Goal: Task Accomplishment & Management: Use online tool/utility

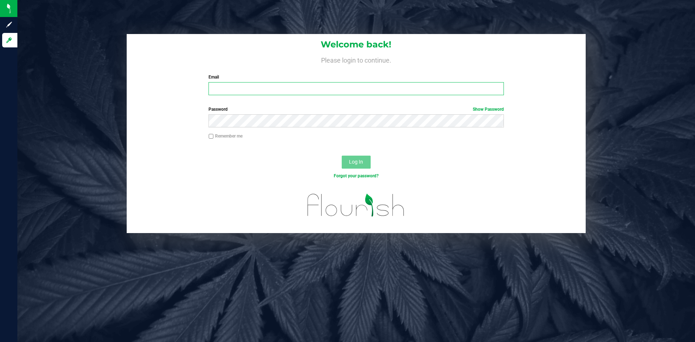
type input "[PERSON_NAME][EMAIL_ADDRESS][DOMAIN_NAME]"
click at [353, 157] on button "Log In" at bounding box center [356, 162] width 29 height 13
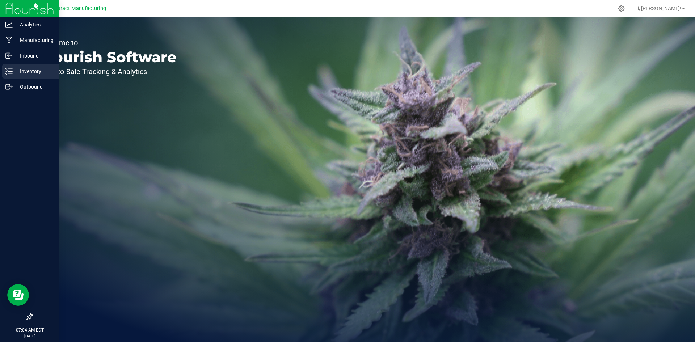
click at [9, 75] on icon at bounding box center [8, 71] width 7 height 7
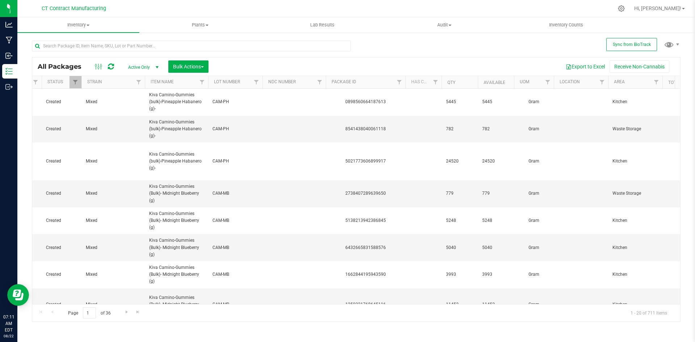
scroll to position [0, 116]
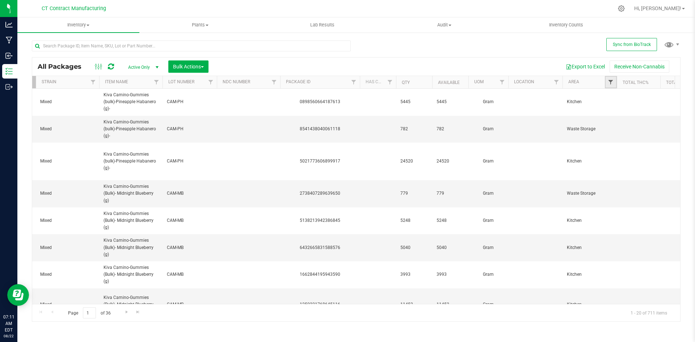
click at [609, 83] on span "Filter" at bounding box center [611, 82] width 6 height 6
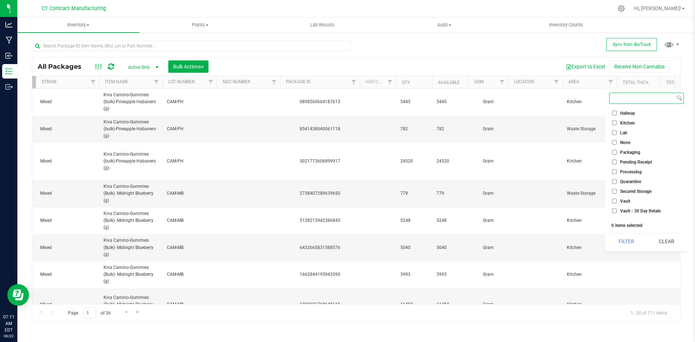
scroll to position [55, 0]
click at [632, 205] on span "Vault - Sellable" at bounding box center [634, 204] width 29 height 4
click at [617, 205] on input "Vault - Sellable" at bounding box center [614, 204] width 5 height 5
checkbox input "true"
click at [628, 176] on span "Vault" at bounding box center [625, 175] width 10 height 4
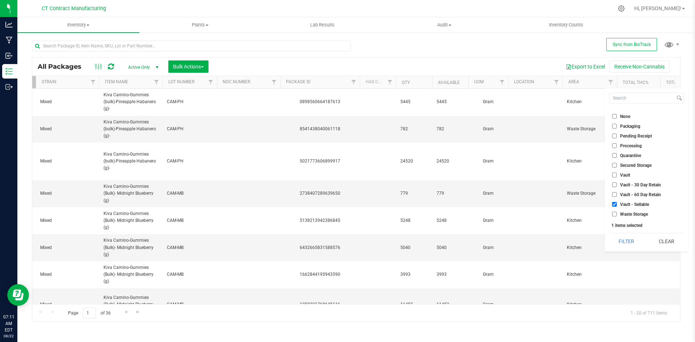
click at [617, 176] on input "Vault" at bounding box center [614, 175] width 5 height 5
checkbox input "true"
click at [628, 243] on button "Filter" at bounding box center [626, 242] width 35 height 16
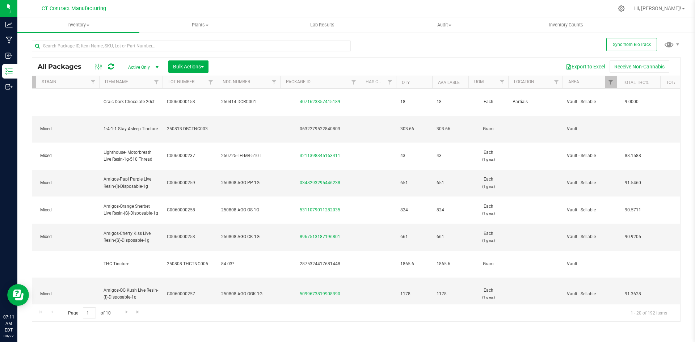
click at [585, 67] on button "Export to Excel" at bounding box center [585, 66] width 49 height 12
click at [104, 43] on input "text" at bounding box center [191, 46] width 319 height 11
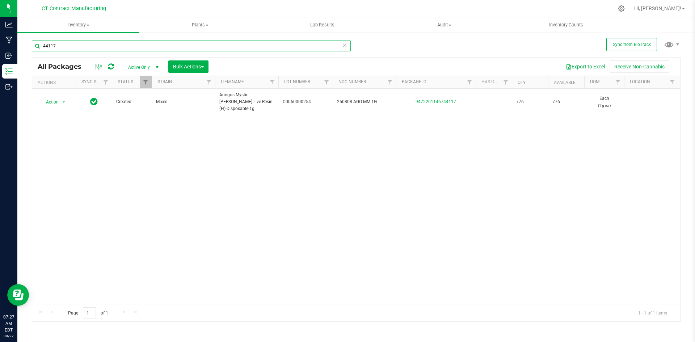
click at [111, 50] on input "44117" at bounding box center [191, 46] width 319 height 11
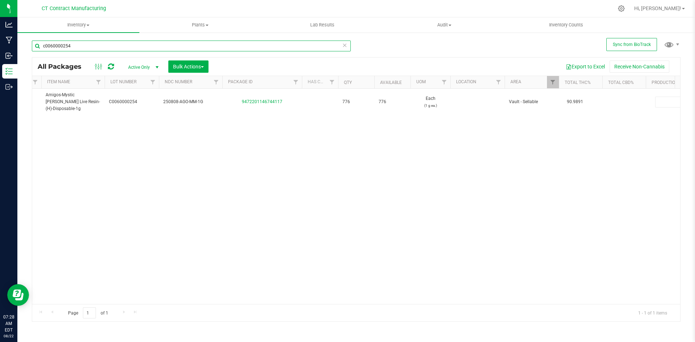
scroll to position [0, 178]
type input "c0060000254"
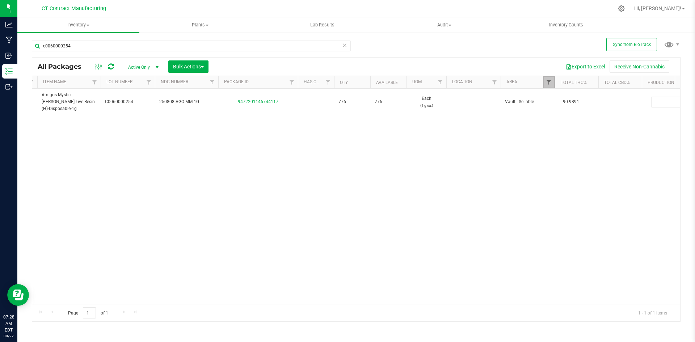
click at [551, 85] on span "Filter" at bounding box center [549, 82] width 6 height 6
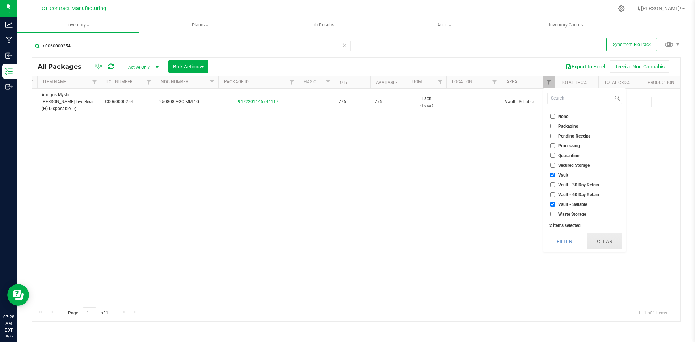
click at [603, 239] on button "Clear" at bounding box center [604, 242] width 35 height 16
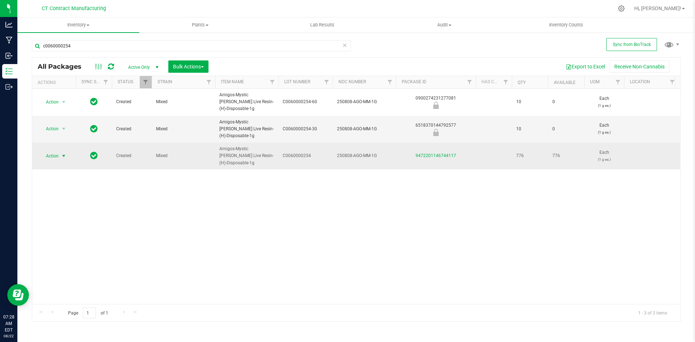
click at [62, 153] on span "select" at bounding box center [64, 156] width 6 height 6
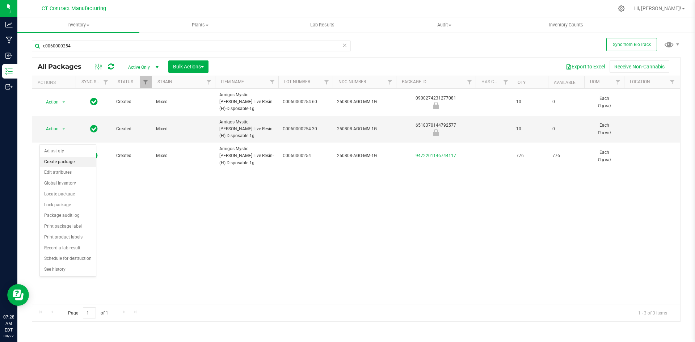
click at [63, 161] on li "Create package" at bounding box center [68, 162] width 56 height 11
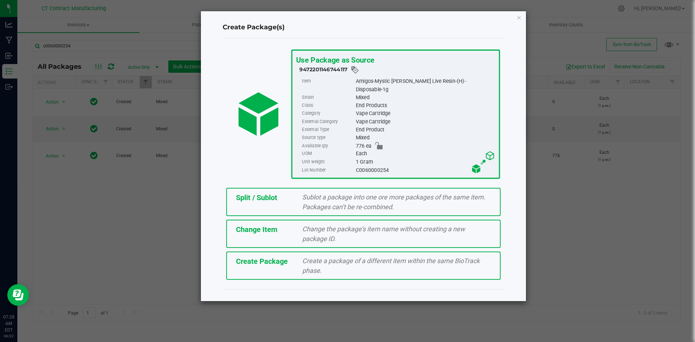
click at [257, 193] on span "Split / Sublot" at bounding box center [256, 197] width 41 height 9
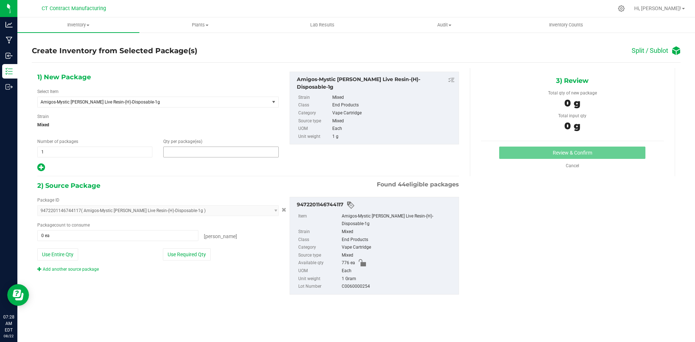
click at [201, 152] on span at bounding box center [220, 152] width 115 height 11
type input "1"
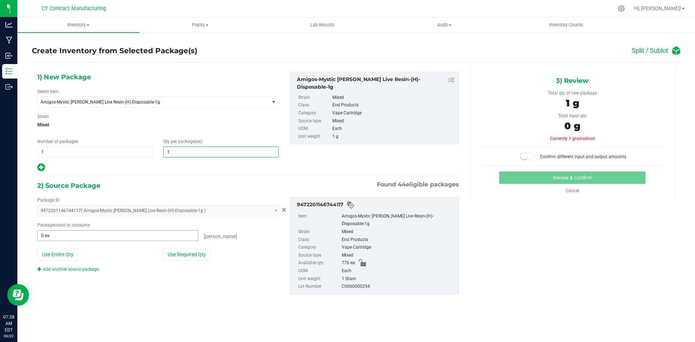
type input "1"
click at [126, 237] on span at bounding box center [117, 235] width 161 height 11
type input "1"
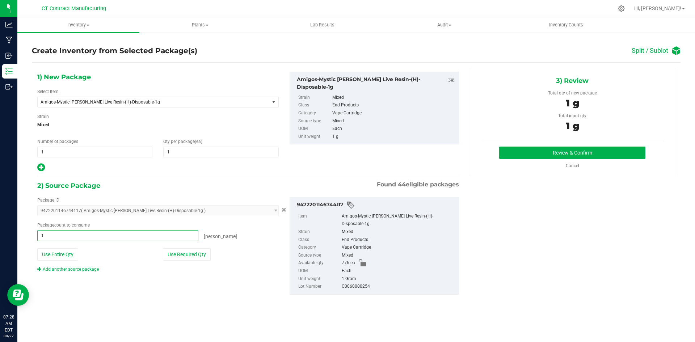
type input "1 ea"
click at [527, 214] on div "1) New Package Select Item Amigos-Mystic Mintz Live Resin-(H)-Disposable-1g Ami…" at bounding box center [356, 189] width 649 height 242
click at [531, 149] on button "Review & Confirm" at bounding box center [572, 153] width 146 height 12
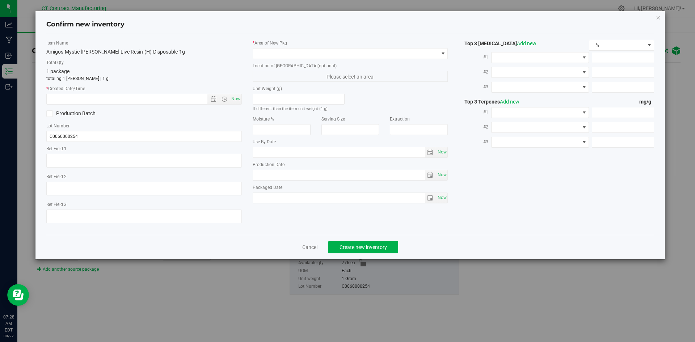
type textarea "250808-AGO-MM-1G"
click at [241, 97] on span "Now" at bounding box center [236, 99] width 12 height 10
type input "8/22/2025 7:28 AM"
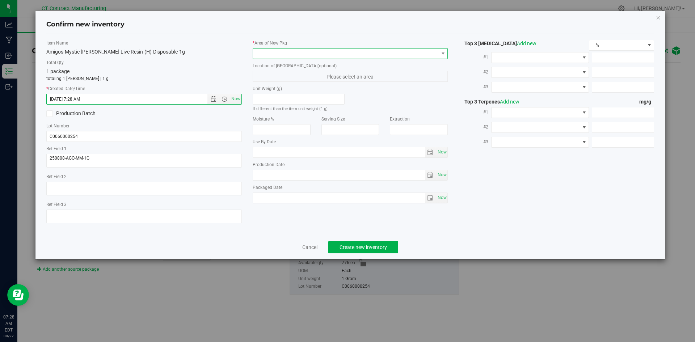
click at [272, 57] on span at bounding box center [346, 54] width 186 height 10
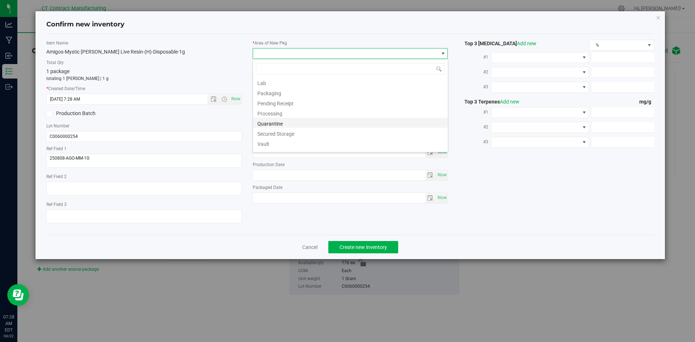
scroll to position [80, 0]
click at [280, 146] on li "Waste Storage" at bounding box center [350, 145] width 195 height 10
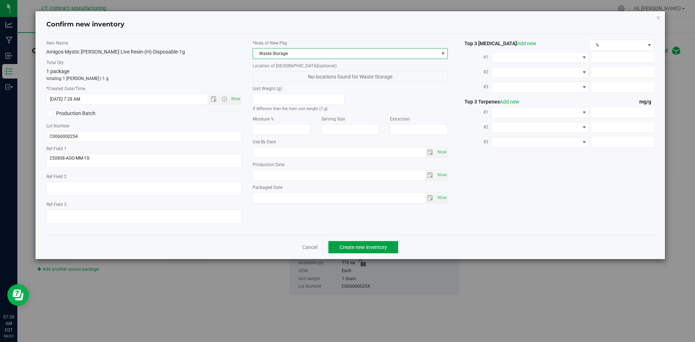
click at [344, 248] on span "Create new inventory" at bounding box center [363, 247] width 47 height 6
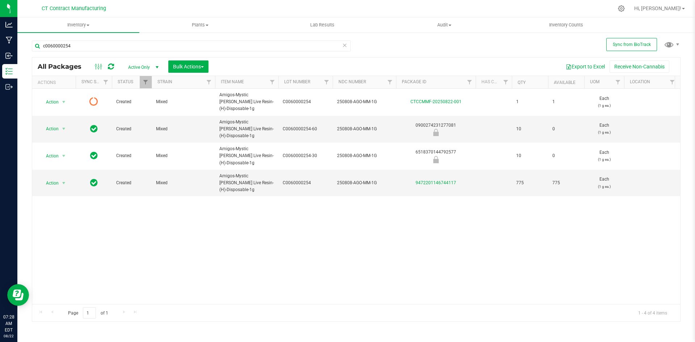
click at [109, 67] on icon at bounding box center [111, 66] width 6 height 7
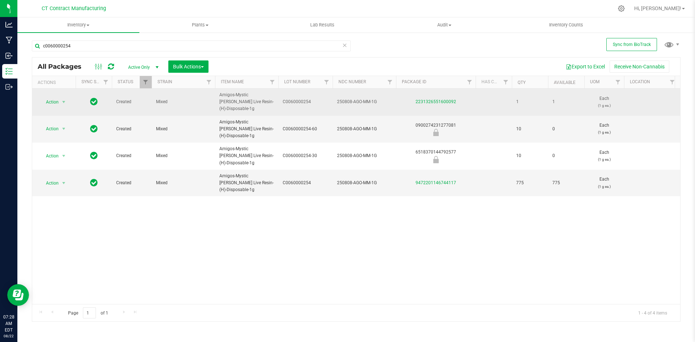
drag, startPoint x: 464, startPoint y: 97, endPoint x: 400, endPoint y: 101, distance: 63.9
click at [400, 101] on div "2231326551600092" at bounding box center [436, 101] width 82 height 7
copy link "2231326551600092"
click at [63, 102] on span "select" at bounding box center [63, 102] width 9 height 10
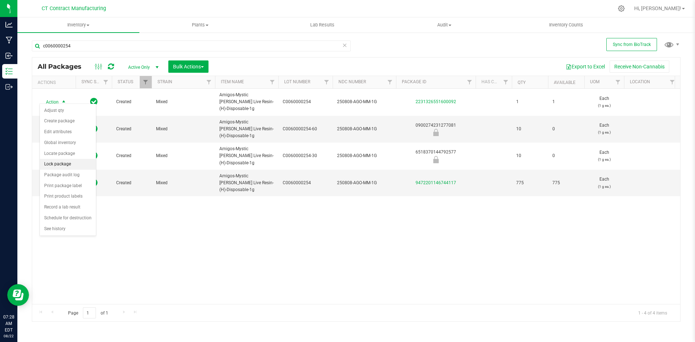
click at [60, 162] on li "Lock package" at bounding box center [68, 164] width 56 height 11
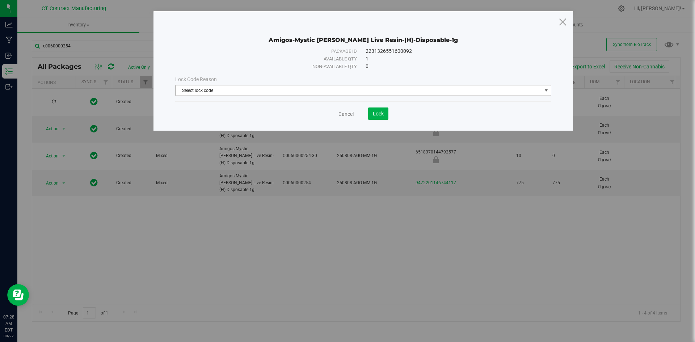
click at [356, 93] on span "Select lock code" at bounding box center [359, 90] width 366 height 10
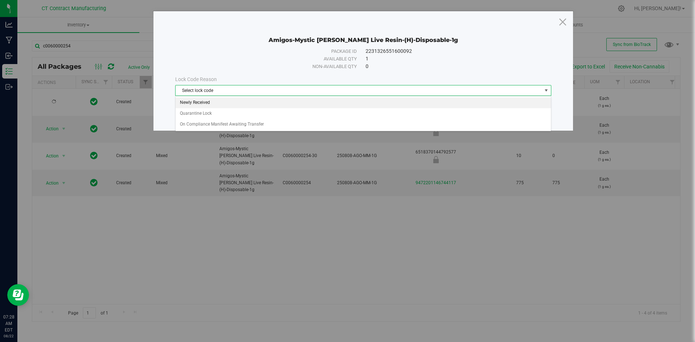
click at [354, 103] on li "Newly Received" at bounding box center [363, 102] width 375 height 11
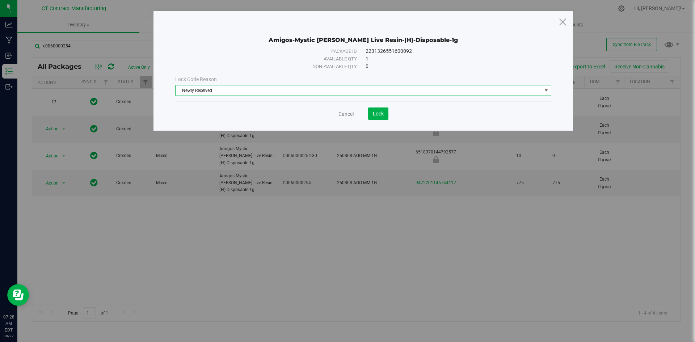
click at [379, 120] on div "Amigos-Mystic Mintz Live Resin-(H)-Disposable-1g Package ID 2231326551600092 Av…" at bounding box center [363, 70] width 420 height 119
click at [379, 118] on button "Lock" at bounding box center [378, 114] width 20 height 12
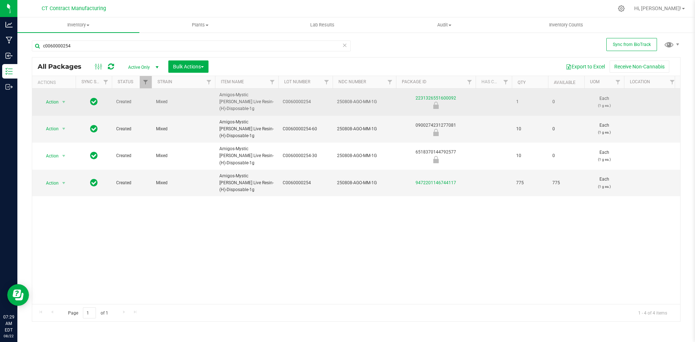
click at [353, 98] on span "250808-AGO-MM-1G" at bounding box center [364, 101] width 55 height 7
click at [353, 98] on input "250808-AGO-MM-1G" at bounding box center [362, 101] width 61 height 11
drag, startPoint x: 459, startPoint y: 96, endPoint x: 404, endPoint y: 93, distance: 54.7
click at [404, 95] on div "2231326551600092" at bounding box center [436, 102] width 82 height 14
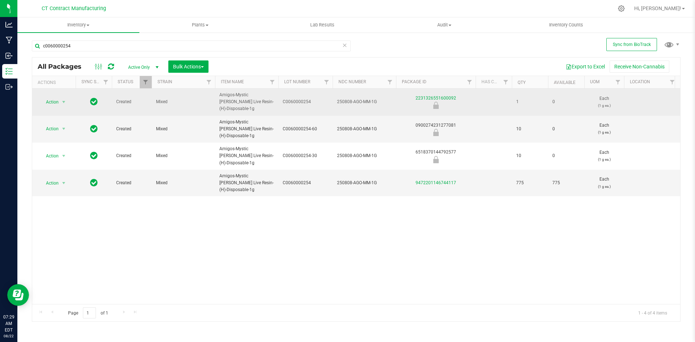
copy link "2231326551600092"
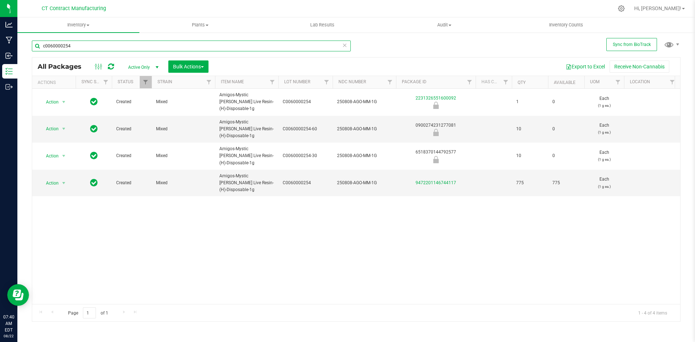
click at [93, 45] on input "c0060000254" at bounding box center [191, 46] width 319 height 11
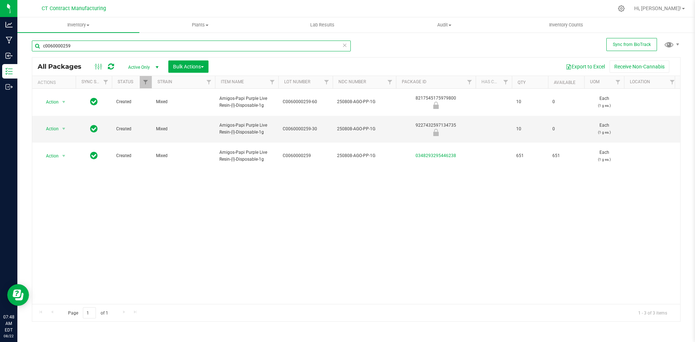
click at [95, 48] on input "c0060000259" at bounding box center [191, 46] width 319 height 11
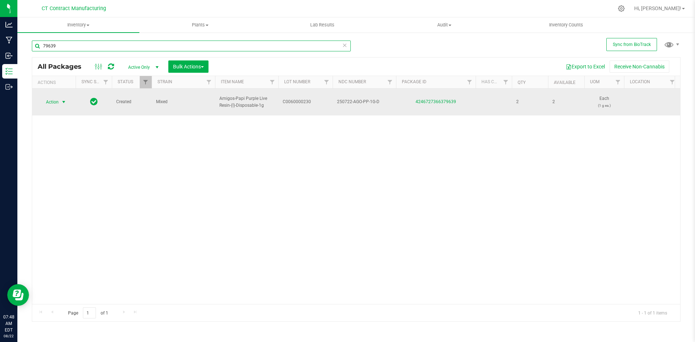
type input "79639"
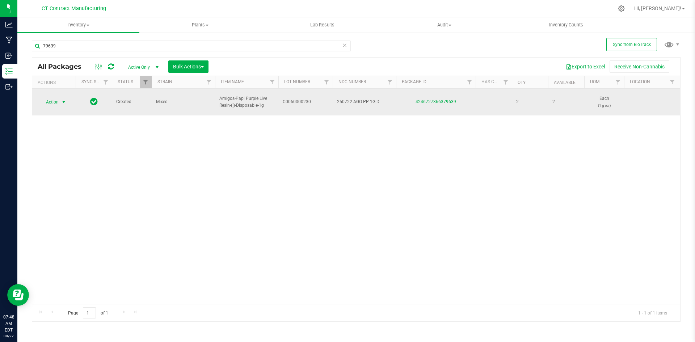
click at [64, 99] on span "select" at bounding box center [64, 102] width 6 height 6
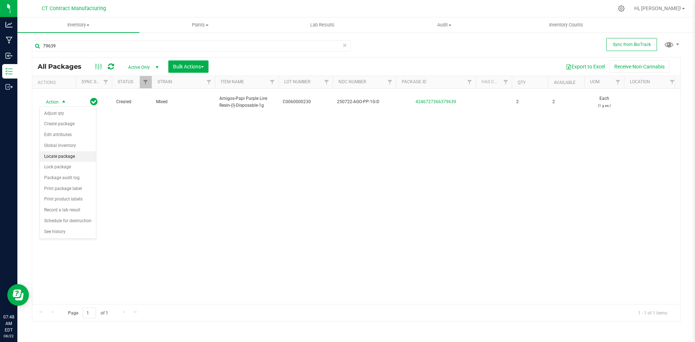
click at [66, 157] on li "Locate package" at bounding box center [68, 156] width 56 height 11
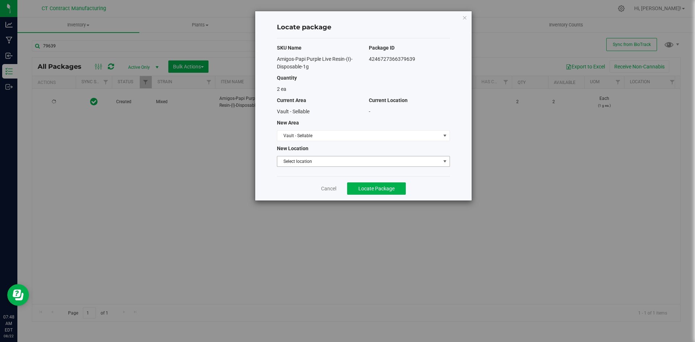
click at [335, 163] on span "Select location" at bounding box center [358, 161] width 163 height 10
click at [328, 174] on li "Partials" at bounding box center [363, 173] width 172 height 11
click at [386, 192] on button "Locate Package" at bounding box center [376, 188] width 59 height 12
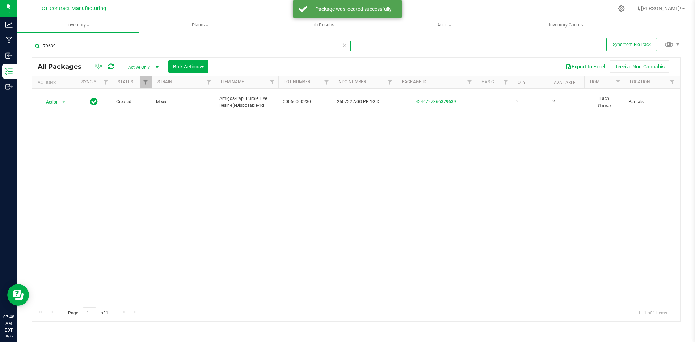
click at [125, 42] on input "79639" at bounding box center [191, 46] width 319 height 11
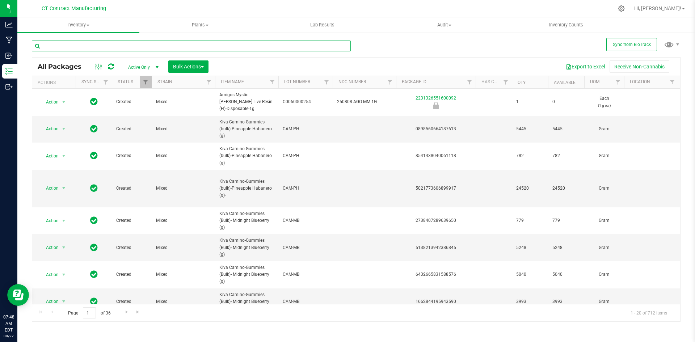
click at [70, 45] on input "text" at bounding box center [191, 46] width 319 height 11
type input "7"
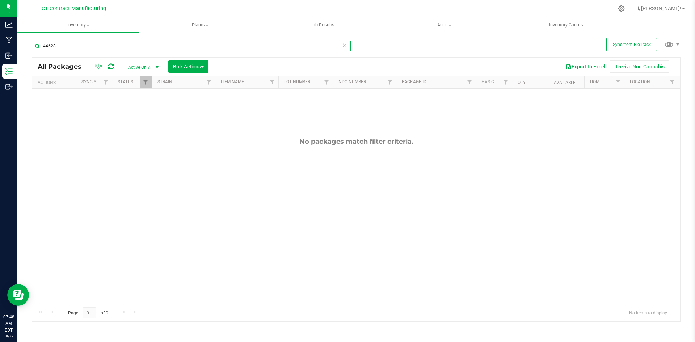
click at [152, 47] on input "44628" at bounding box center [191, 46] width 319 height 11
type input "4"
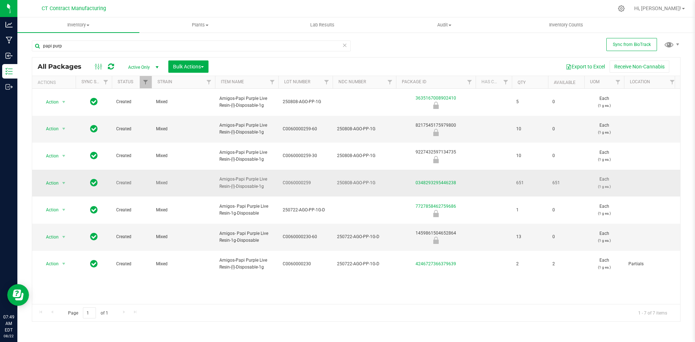
click at [256, 176] on span "Amigos-Papi Purple Live Resin-(I)-Disposable-1g" at bounding box center [246, 183] width 55 height 14
copy tr "Amigos-Papi Purple Live Resin-(I)-Disposable-1g"
copy link "0348293295446238"
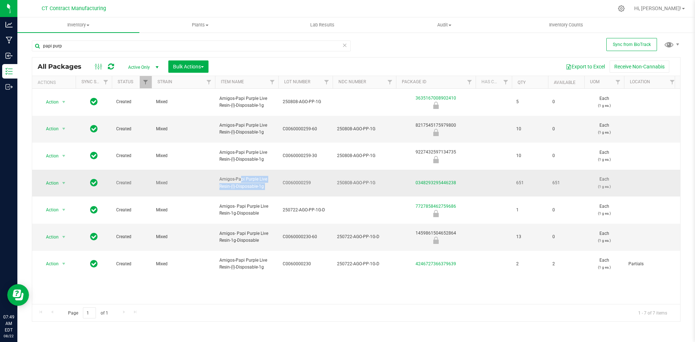
drag, startPoint x: 464, startPoint y: 157, endPoint x: 412, endPoint y: 163, distance: 52.1
click at [412, 180] on div "0348293295446238" at bounding box center [436, 183] width 82 height 7
click at [297, 180] on span "C0060000259" at bounding box center [306, 183] width 46 height 7
click at [297, 177] on input "C0060000259" at bounding box center [304, 182] width 52 height 11
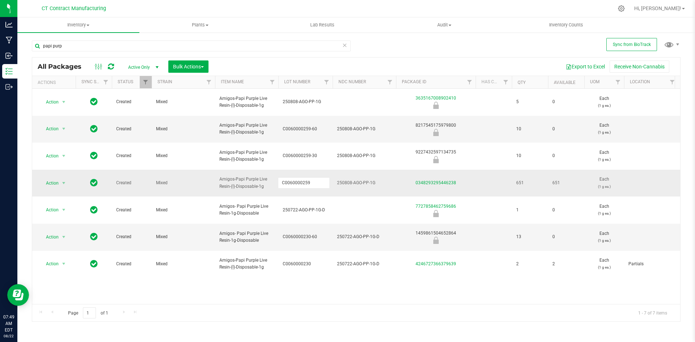
click at [344, 180] on span "250808-AGO-PP-1G" at bounding box center [364, 183] width 55 height 7
click at [344, 177] on input "250808-AGO-PP-1G" at bounding box center [362, 182] width 61 height 11
click at [488, 286] on div "Action Action Edit attributes Global inventory Locate package Package audit log…" at bounding box center [356, 196] width 648 height 215
click at [218, 3] on div at bounding box center [372, 8] width 484 height 14
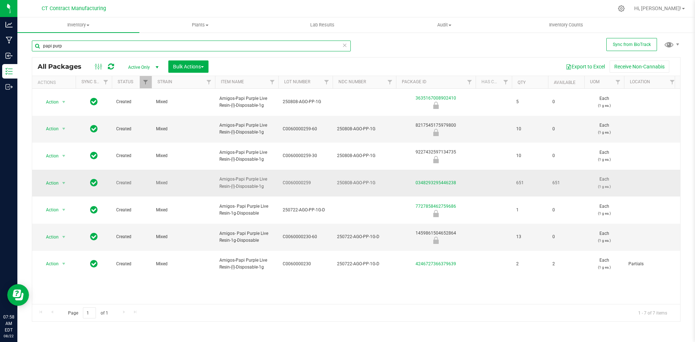
click at [146, 45] on input "papi purp" at bounding box center [191, 46] width 319 height 11
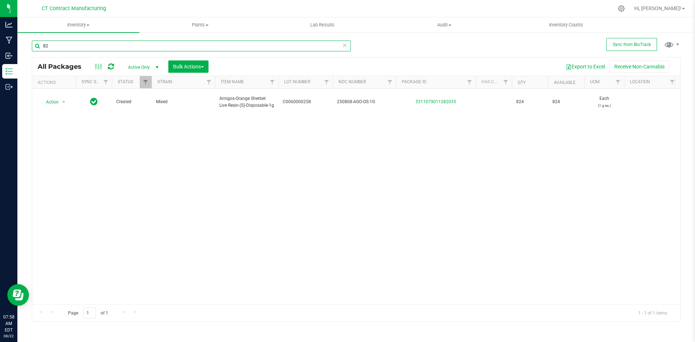
type input "8"
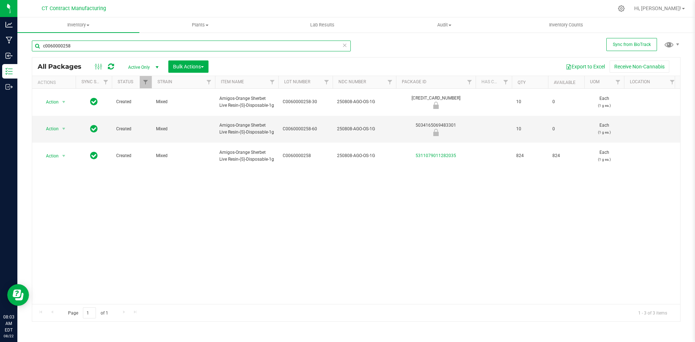
click at [100, 45] on input "c0060000258" at bounding box center [191, 46] width 319 height 11
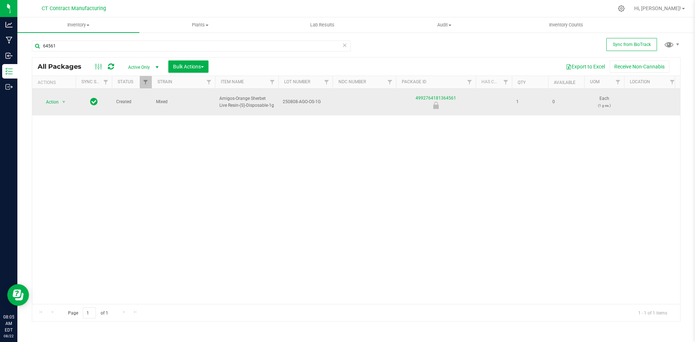
click at [243, 100] on span "Amigos-Orange Sherbet Live Resin-(S)-Disposable-1g" at bounding box center [246, 102] width 55 height 14
copy tr "Amigos-Orange Sherbet Live Resin-(S)-Disposable-1g"
drag, startPoint x: 463, startPoint y: 97, endPoint x: 407, endPoint y: 95, distance: 56.1
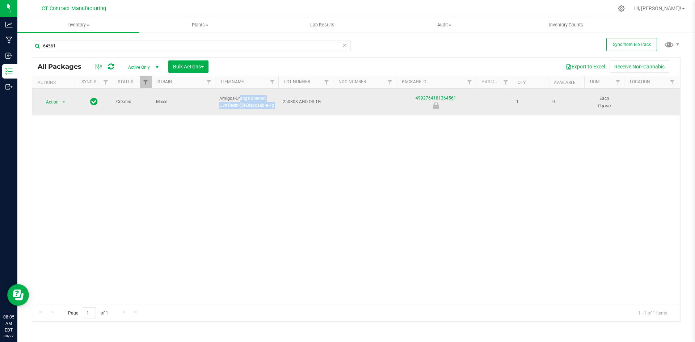
click at [407, 95] on div "4992764181364561" at bounding box center [436, 102] width 82 height 14
copy link "4992764181364561"
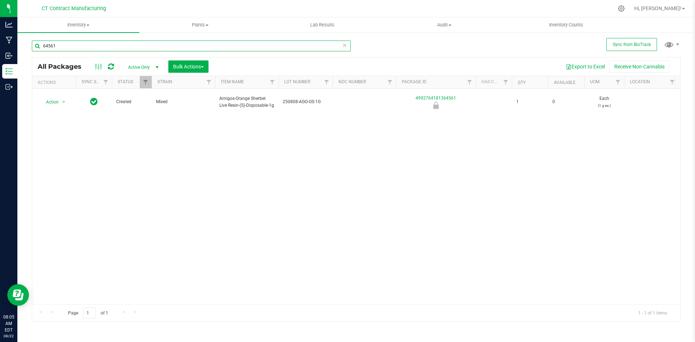
click at [86, 47] on input "64561" at bounding box center [191, 46] width 319 height 11
click at [54, 43] on input "64561" at bounding box center [191, 46] width 319 height 11
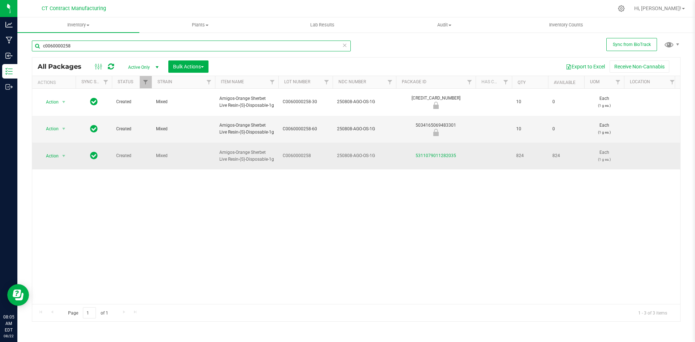
type input "c0060000258"
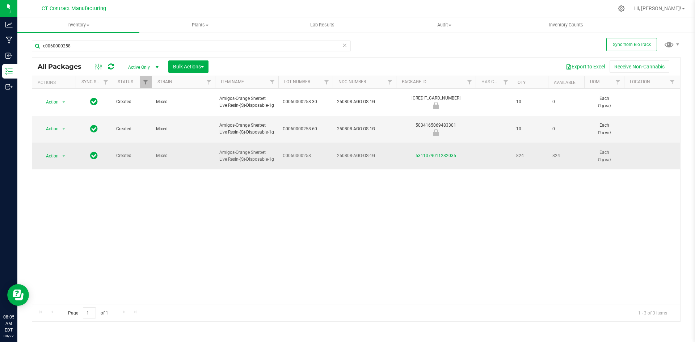
drag, startPoint x: 464, startPoint y: 157, endPoint x: 407, endPoint y: 159, distance: 57.6
click at [407, 159] on div "5311079011282035" at bounding box center [436, 155] width 82 height 7
copy link "5311079011282035"
click at [294, 156] on span "C0060000258" at bounding box center [306, 155] width 46 height 7
click at [294, 156] on input "C0060000258" at bounding box center [304, 155] width 52 height 11
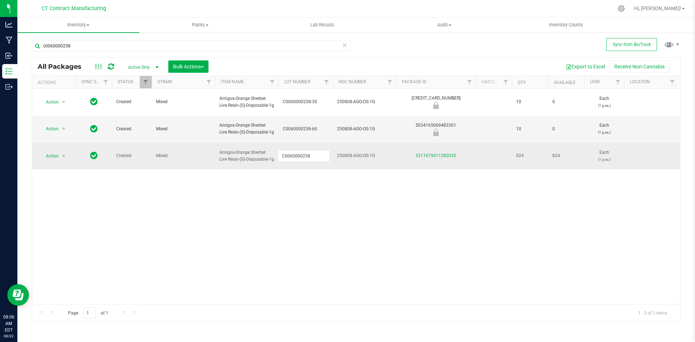
click at [349, 156] on span "250808-AGO-OS-1G" at bounding box center [364, 155] width 55 height 7
click at [349, 156] on input "250808-AGO-OS-1G" at bounding box center [362, 155] width 61 height 11
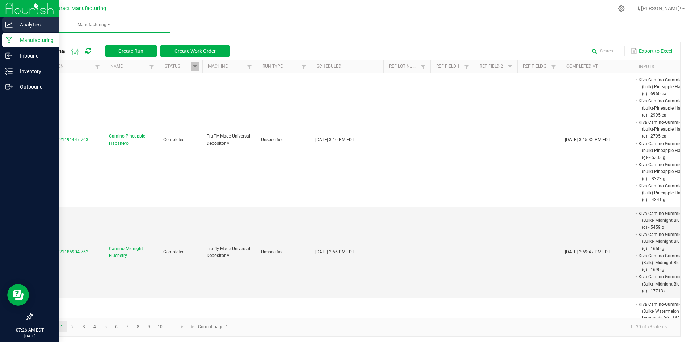
click at [32, 26] on p "Analytics" at bounding box center [34, 24] width 43 height 9
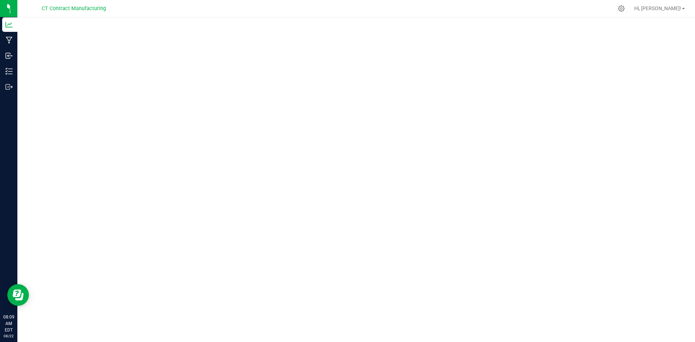
click at [308, 4] on div at bounding box center [372, 8] width 484 height 14
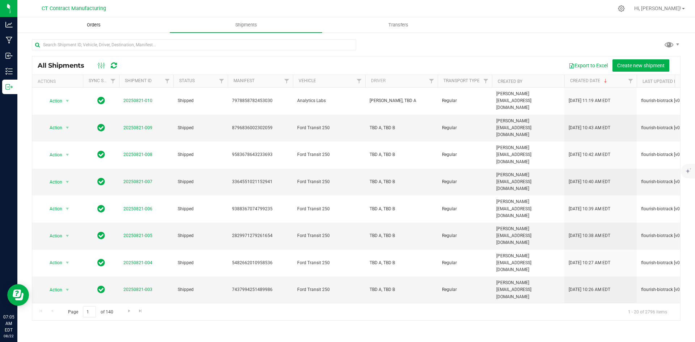
click at [89, 29] on uib-tab-heading "Orders" at bounding box center [94, 25] width 152 height 14
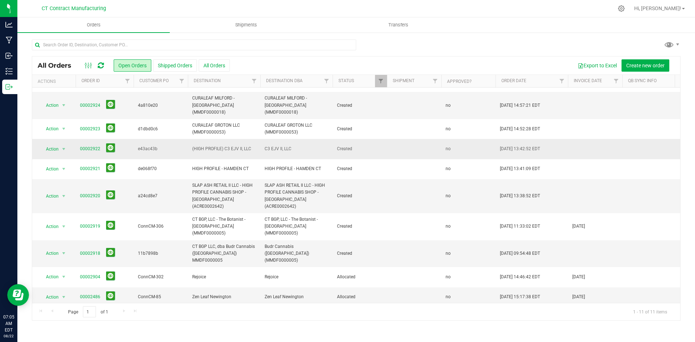
scroll to position [17, 0]
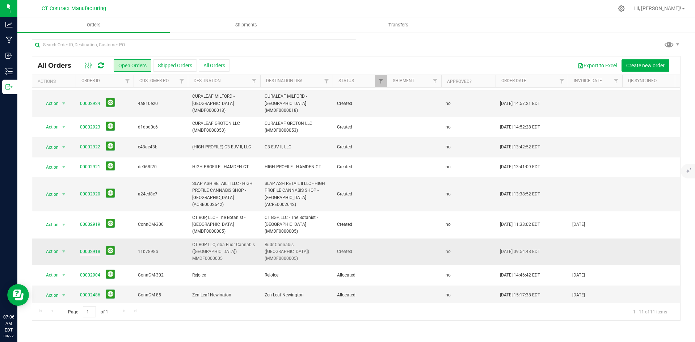
click at [94, 248] on link "00002918" at bounding box center [90, 251] width 20 height 7
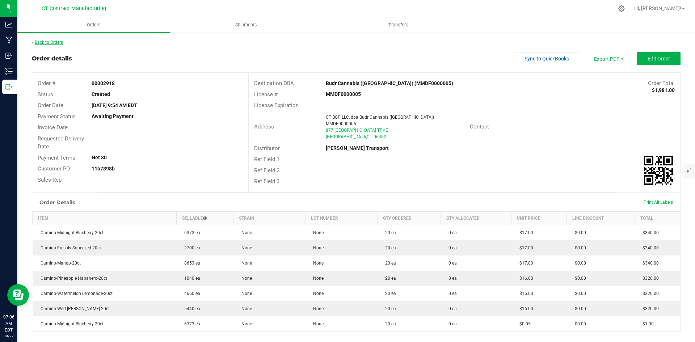
click at [43, 44] on link "Back to Orders" at bounding box center [47, 42] width 31 height 5
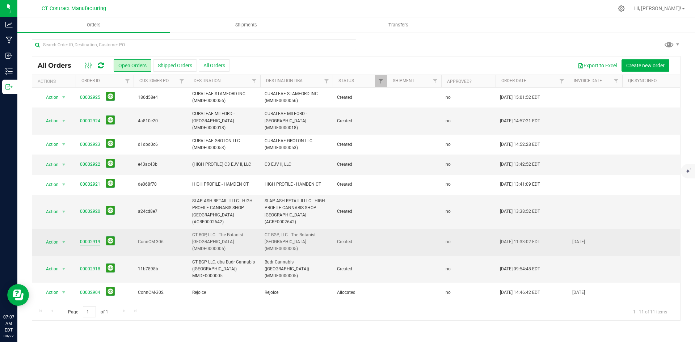
click at [89, 239] on link "00002919" at bounding box center [90, 242] width 20 height 7
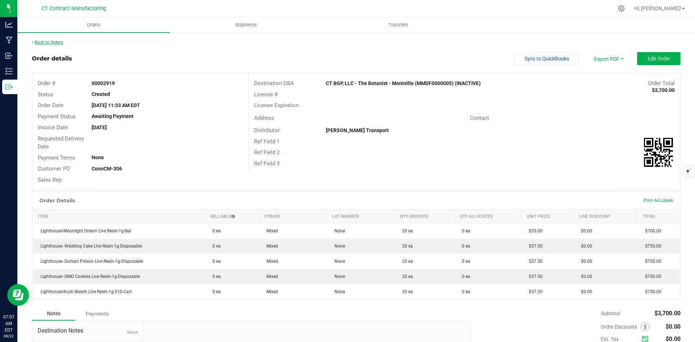
click at [59, 42] on link "Back to Orders" at bounding box center [47, 42] width 31 height 5
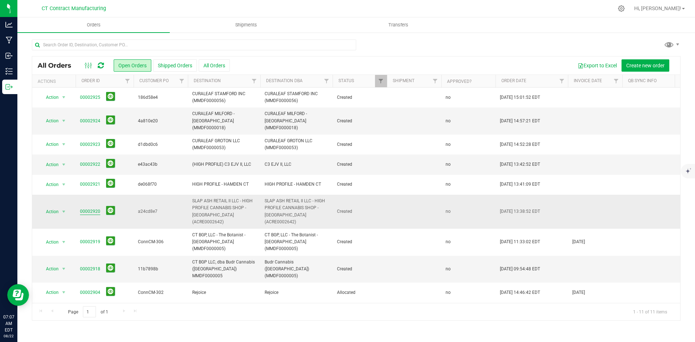
click at [95, 208] on link "00002920" at bounding box center [90, 211] width 20 height 7
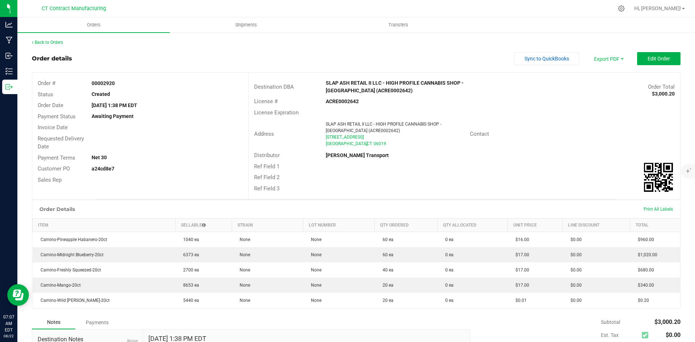
click at [55, 39] on div "Back to Orders" at bounding box center [356, 42] width 649 height 7
click at [57, 44] on link "Back to Orders" at bounding box center [47, 42] width 31 height 5
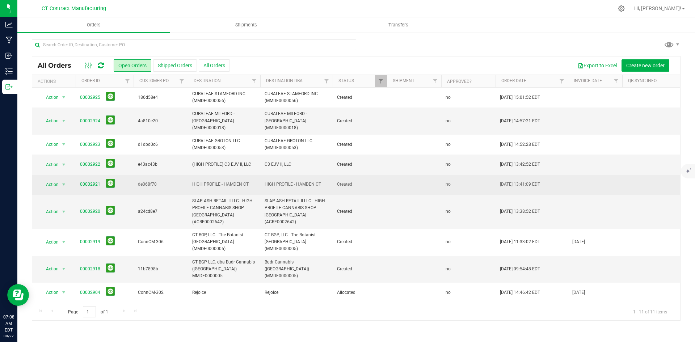
click at [93, 181] on link "00002921" at bounding box center [90, 184] width 20 height 7
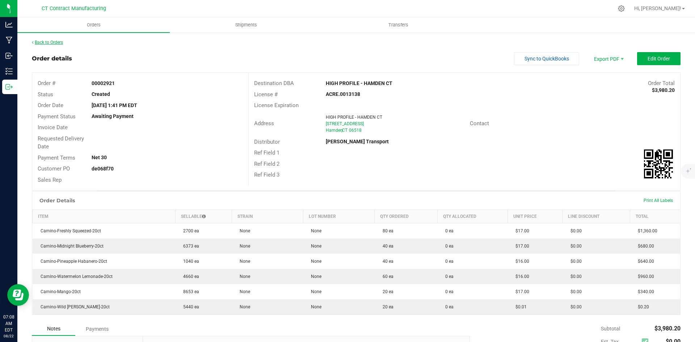
click at [54, 40] on link "Back to Orders" at bounding box center [47, 42] width 31 height 5
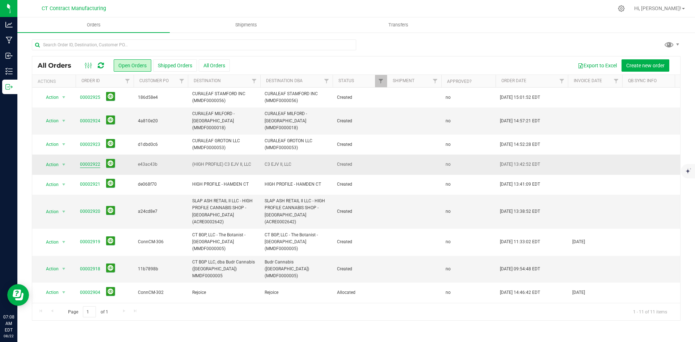
click at [98, 161] on link "00002922" at bounding box center [90, 164] width 20 height 7
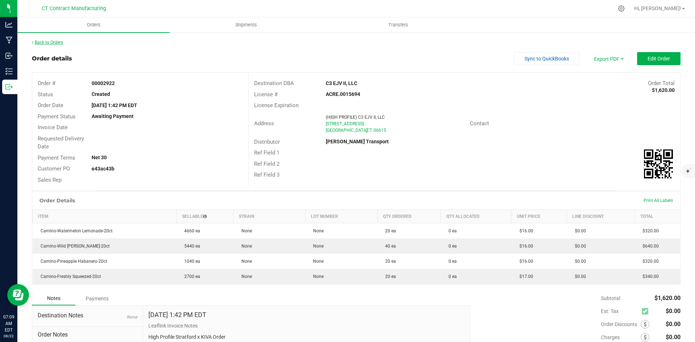
click at [55, 42] on link "Back to Orders" at bounding box center [47, 42] width 31 height 5
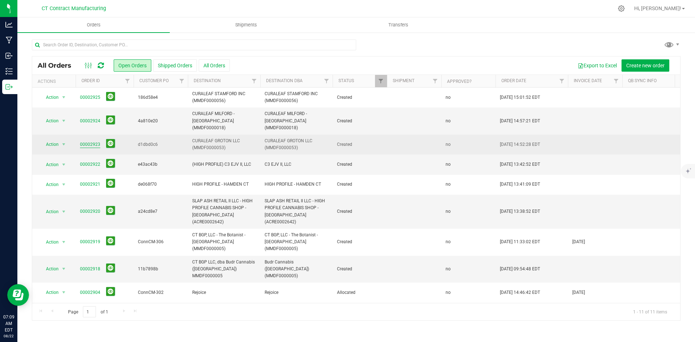
click at [98, 141] on link "00002923" at bounding box center [90, 144] width 20 height 7
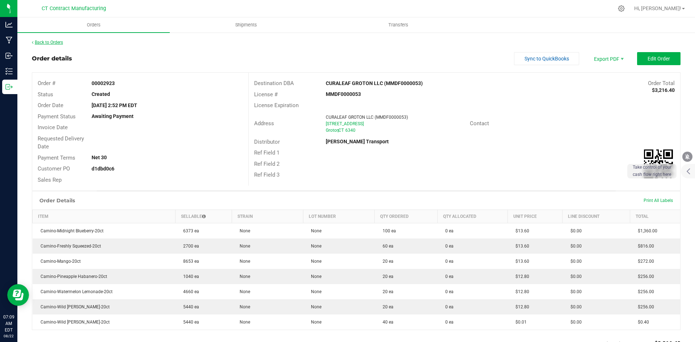
click at [56, 42] on link "Back to Orders" at bounding box center [47, 42] width 31 height 5
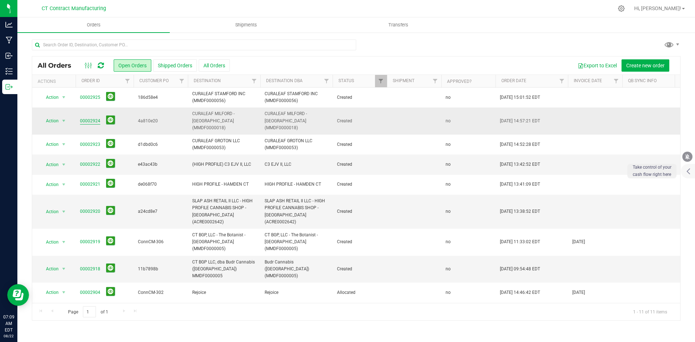
click at [95, 118] on link "00002924" at bounding box center [90, 121] width 20 height 7
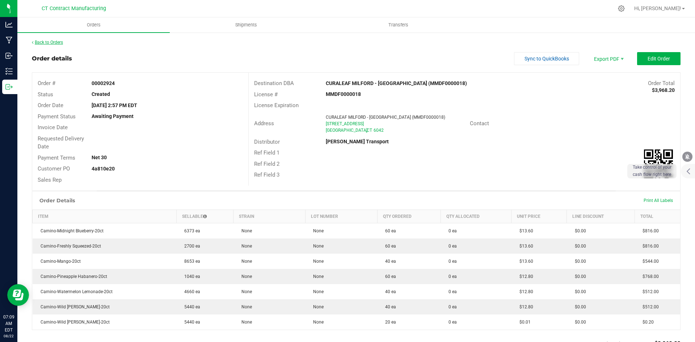
click at [49, 41] on link "Back to Orders" at bounding box center [47, 42] width 31 height 5
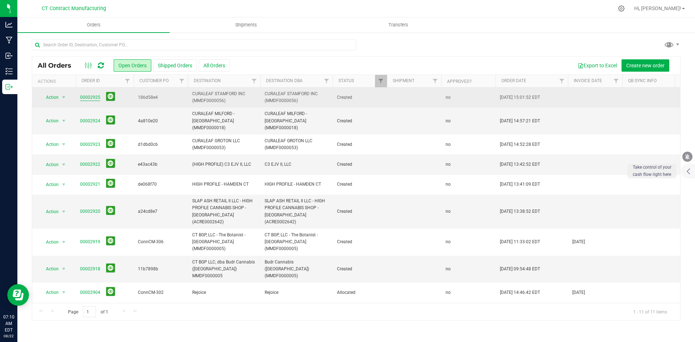
click at [93, 99] on link "00002925" at bounding box center [90, 97] width 20 height 7
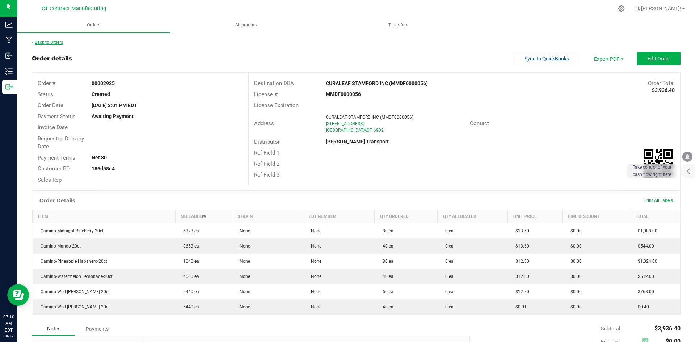
click at [43, 43] on link "Back to Orders" at bounding box center [47, 42] width 31 height 5
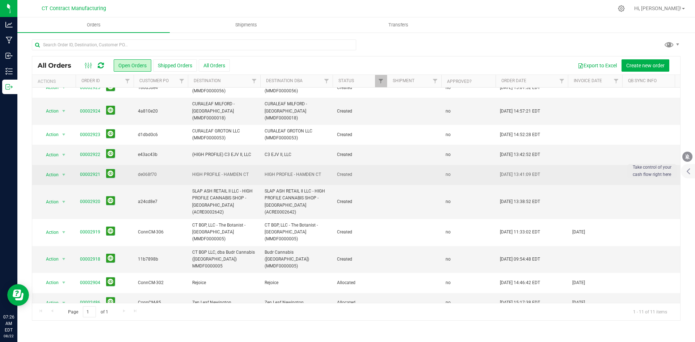
scroll to position [17, 0]
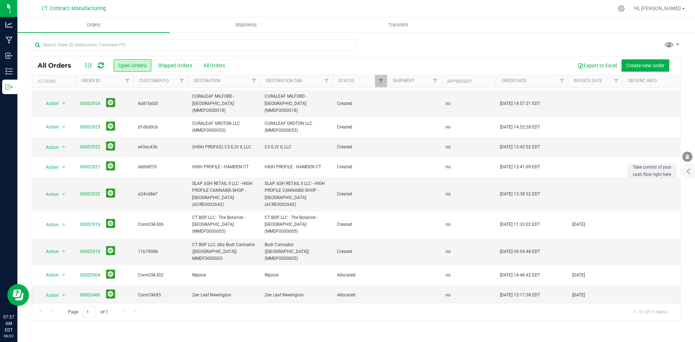
click at [387, 2] on div at bounding box center [372, 8] width 484 height 14
